Goal: Transaction & Acquisition: Purchase product/service

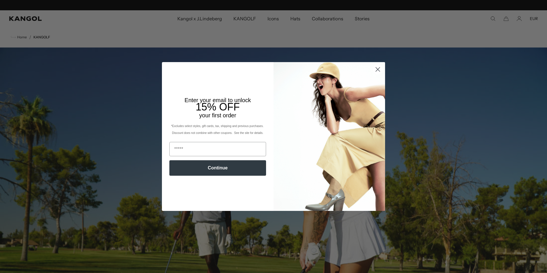
scroll to position [0, 118]
click at [295, 18] on div "Close dialog Enter your email to unlock 15% OFF your first order *Excludes sele…" at bounding box center [273, 136] width 547 height 273
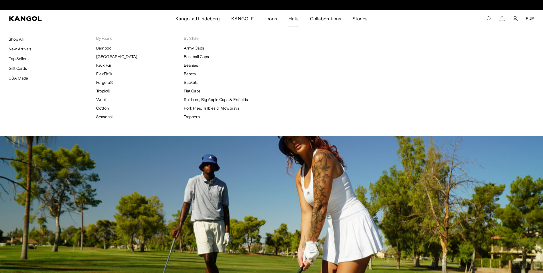
scroll to position [0, 0]
click at [294, 17] on span "Hats" at bounding box center [294, 18] width 10 height 17
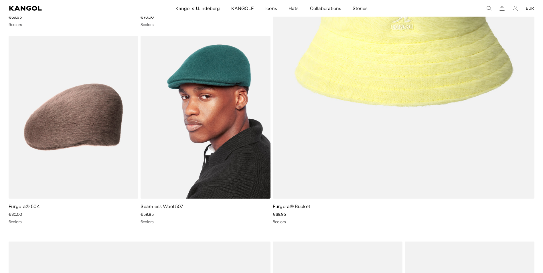
click at [165, 206] on link "Seamless Wool 507" at bounding box center [162, 207] width 43 height 6
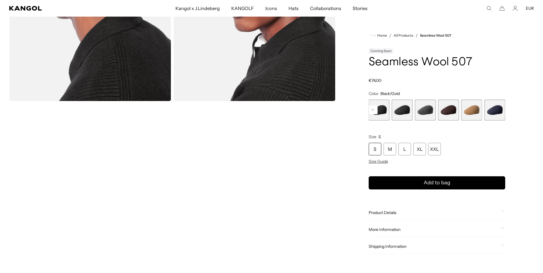
scroll to position [258, 0]
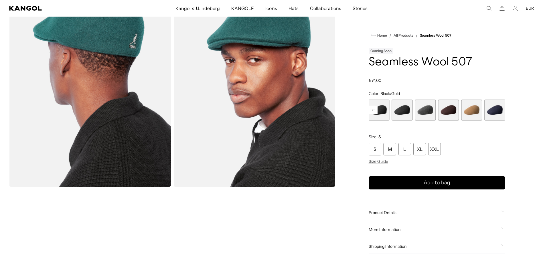
click at [389, 151] on div "M" at bounding box center [390, 149] width 13 height 13
click at [403, 151] on div "L" at bounding box center [405, 149] width 13 height 13
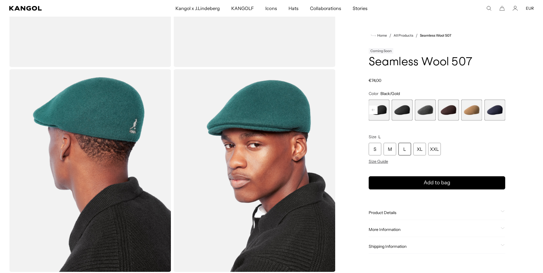
scroll to position [172, 0]
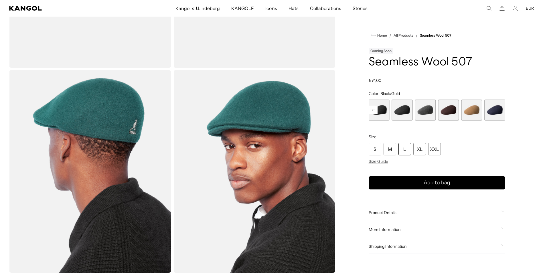
click at [404, 112] on span "5 of 9" at bounding box center [402, 110] width 21 height 21
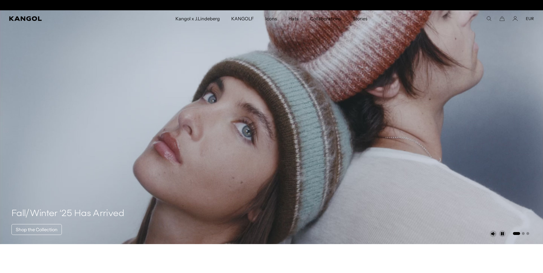
scroll to position [0, 118]
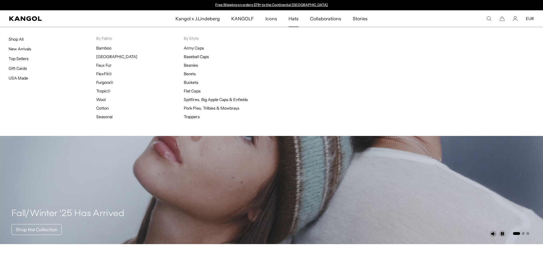
click at [297, 18] on span "Hats" at bounding box center [294, 18] width 10 height 17
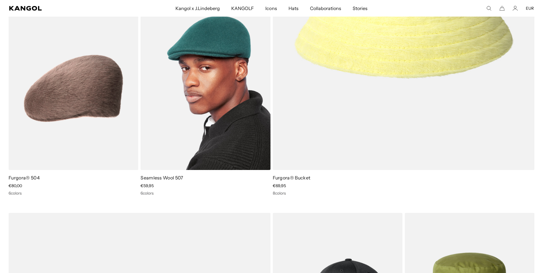
click at [172, 178] on link "Seamless Wool 507" at bounding box center [162, 178] width 43 height 6
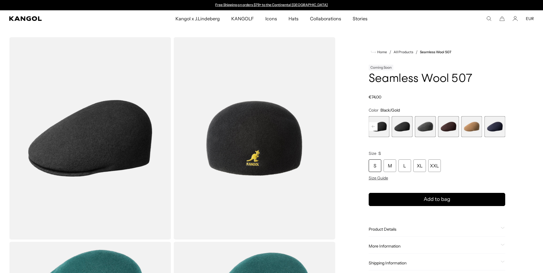
click at [389, 167] on div "M" at bounding box center [390, 165] width 13 height 13
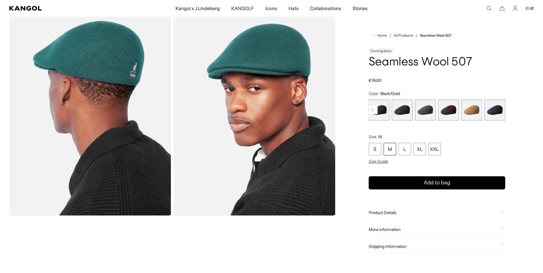
click at [383, 111] on span "4 of 9" at bounding box center [379, 110] width 21 height 21
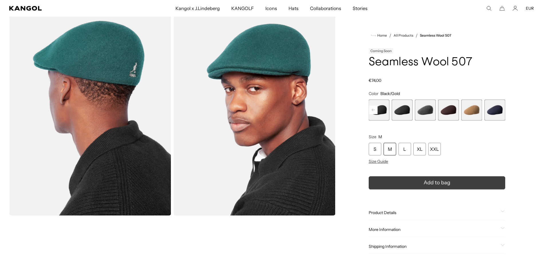
click at [443, 186] on span "Add to bag" at bounding box center [437, 183] width 27 height 8
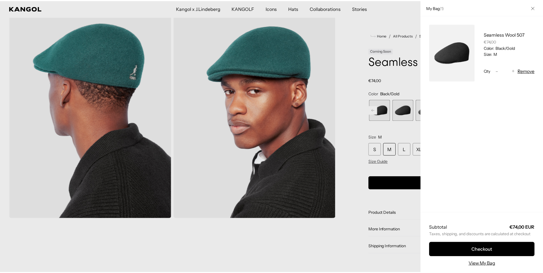
scroll to position [0, 118]
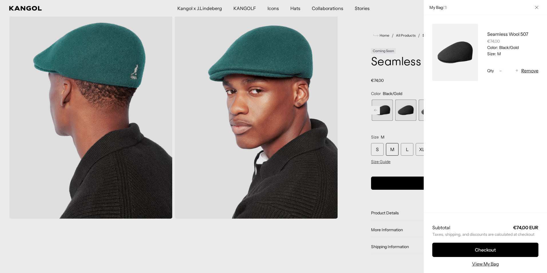
click at [376, 149] on div at bounding box center [273, 136] width 547 height 273
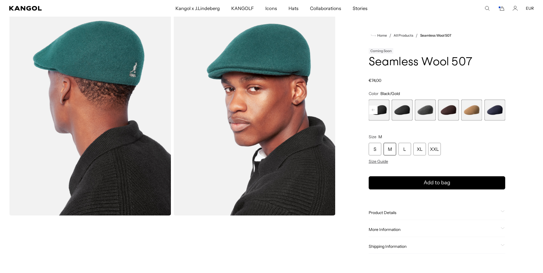
scroll to position [0, 0]
click at [382, 111] on span "4 of 9" at bounding box center [379, 110] width 21 height 21
click at [376, 149] on div "S" at bounding box center [375, 149] width 13 height 13
click at [383, 113] on span "4 of 9" at bounding box center [379, 110] width 21 height 21
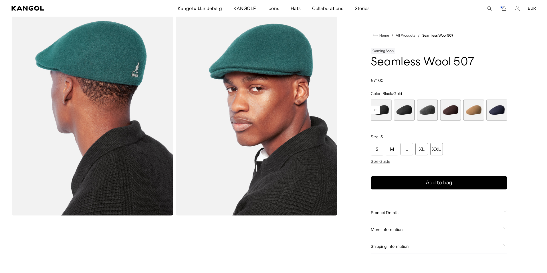
scroll to position [0, 118]
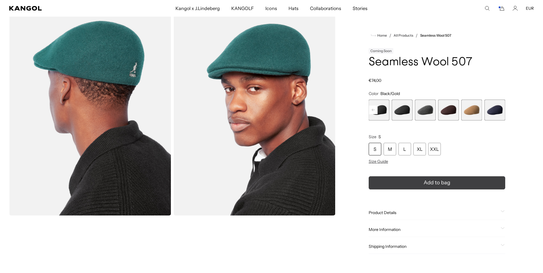
click at [419, 182] on button "Add to bag" at bounding box center [437, 182] width 137 height 13
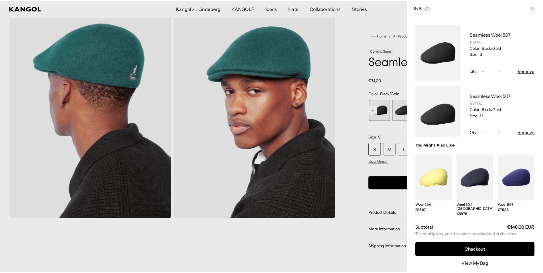
scroll to position [0, 0]
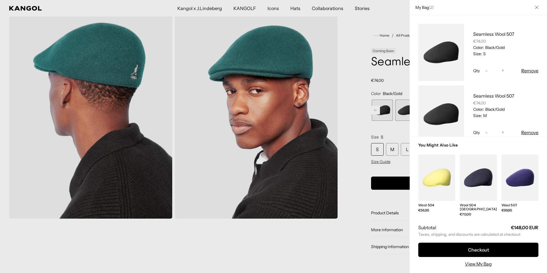
click at [538, 6] on icon "Close" at bounding box center [536, 7] width 3 height 3
